Goal: Complete application form

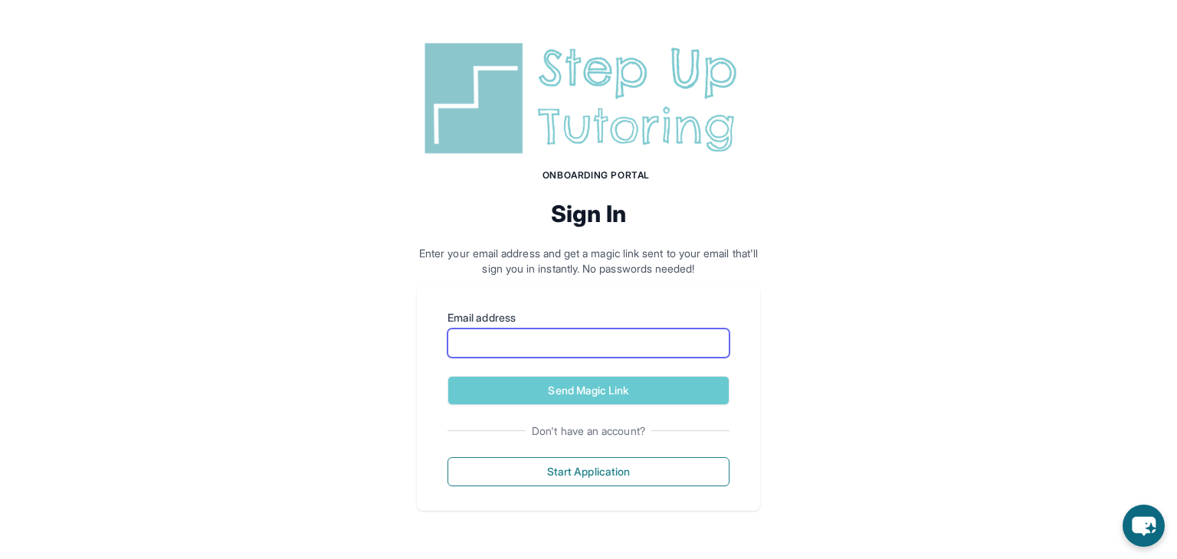
click at [564, 344] on input "Email address" at bounding box center [588, 343] width 282 height 29
type input "**********"
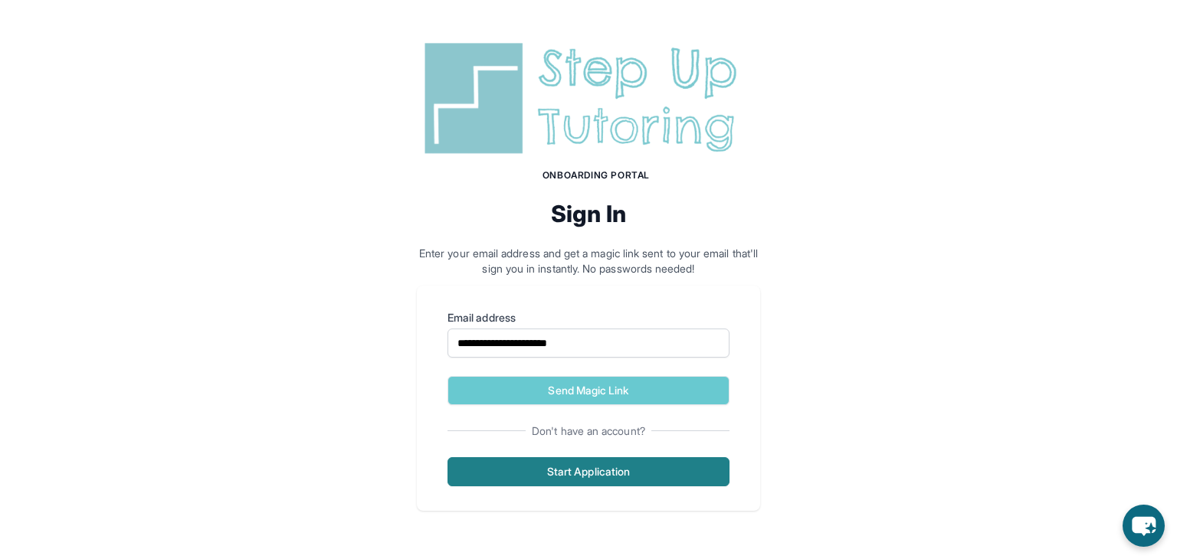
click at [577, 475] on button "Start Application" at bounding box center [588, 471] width 282 height 29
click at [574, 470] on button "Start Application" at bounding box center [588, 471] width 282 height 29
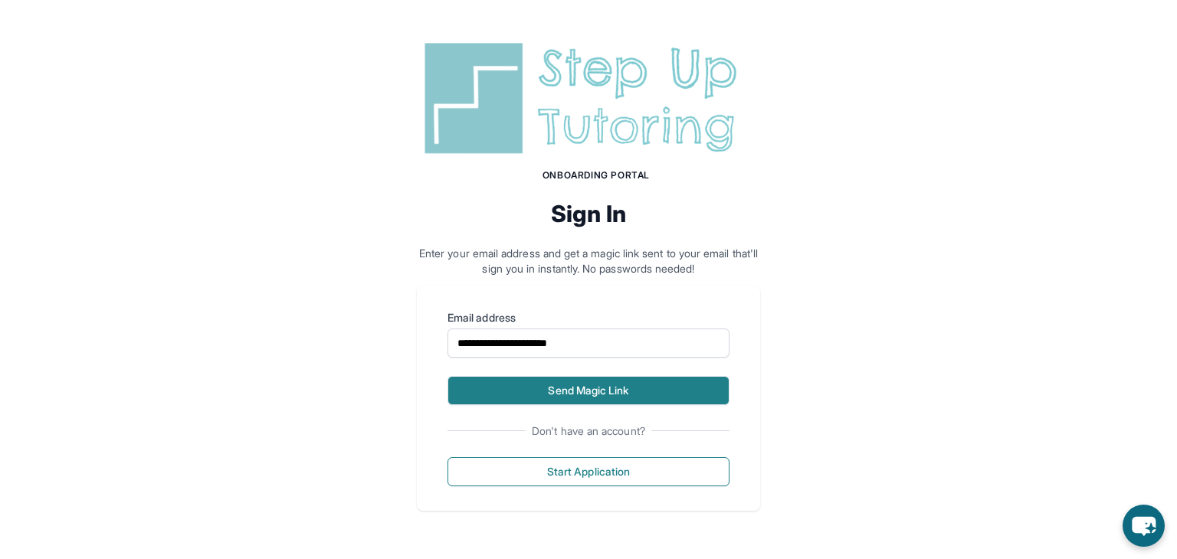
click at [636, 392] on button "Send Magic Link" at bounding box center [588, 390] width 282 height 29
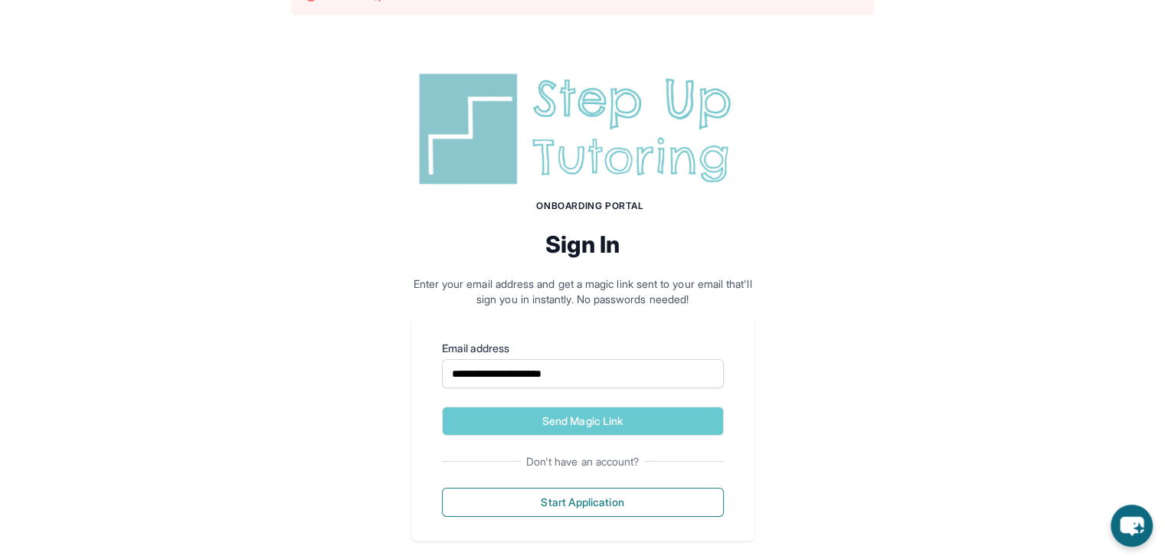
scroll to position [58, 0]
